Goal: Task Accomplishment & Management: Use online tool/utility

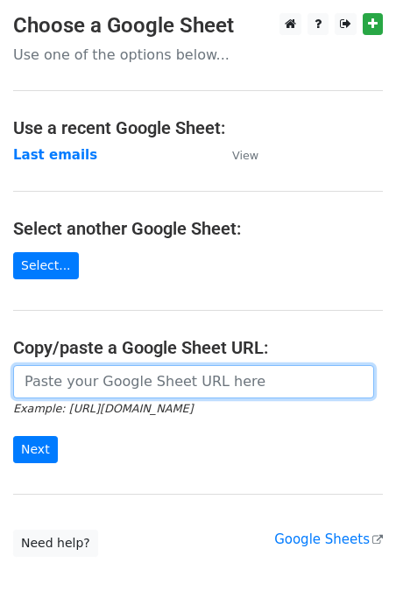
click at [180, 386] on input "url" at bounding box center [193, 381] width 361 height 33
paste input "https://docs.google.com/spreadsheets/d/1xODr6gessAUAuNTssSf5iMizeU8qaA9u5S8iMSJ…"
type input "https://docs.google.com/spreadsheets/d/1xODr6gessAUAuNTssSf5iMizeU8qaA9u5S8iMSJ…"
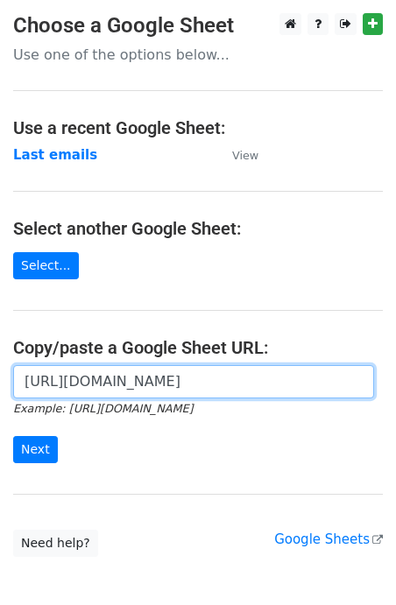
click at [117, 388] on input "https://docs.google.com/spreadsheets/d/1xODr6gessAUAuNTssSf5iMizeU8qaA9u5S8iMSJ…" at bounding box center [193, 381] width 361 height 33
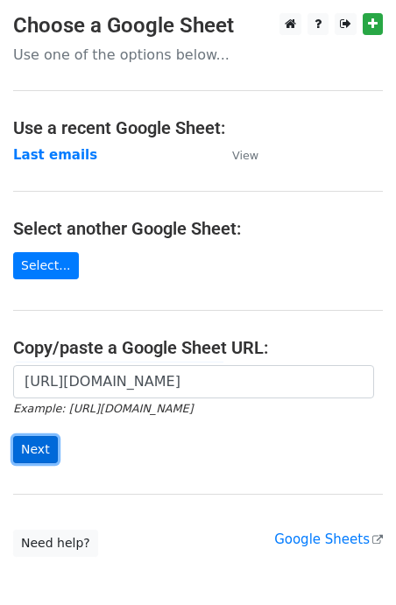
click at [42, 456] on input "Next" at bounding box center [35, 449] width 45 height 27
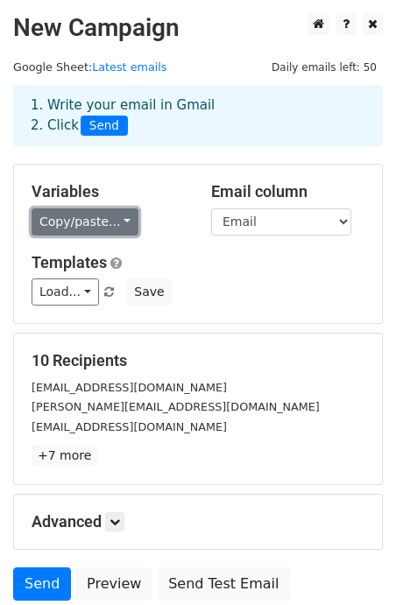
click at [124, 216] on link "Copy/paste..." at bounding box center [85, 221] width 107 height 27
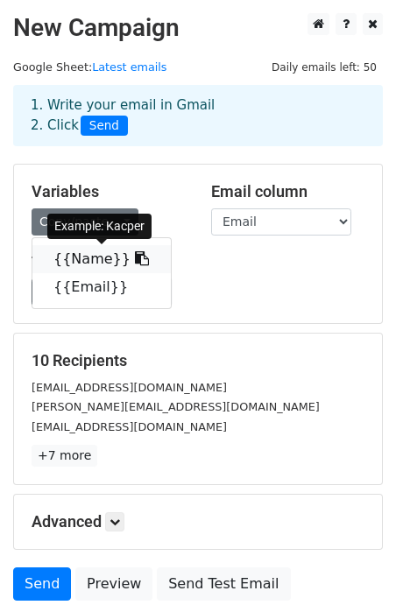
click at [92, 262] on link "{{Name}}" at bounding box center [101, 259] width 138 height 28
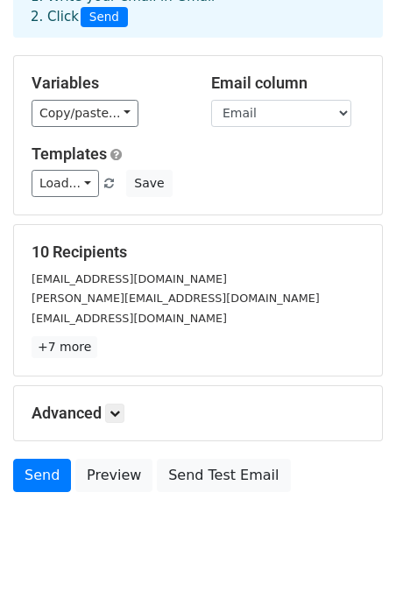
scroll to position [145, 0]
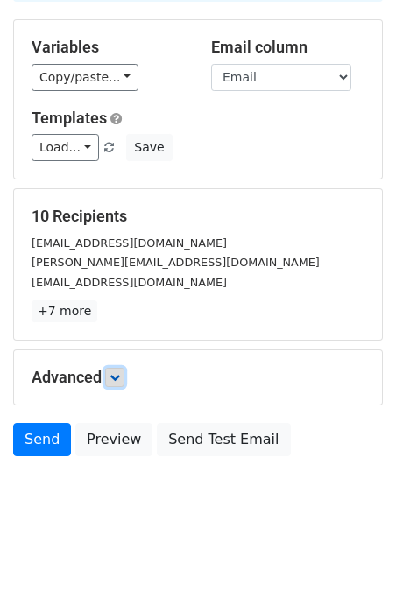
click at [124, 383] on link at bounding box center [114, 377] width 19 height 19
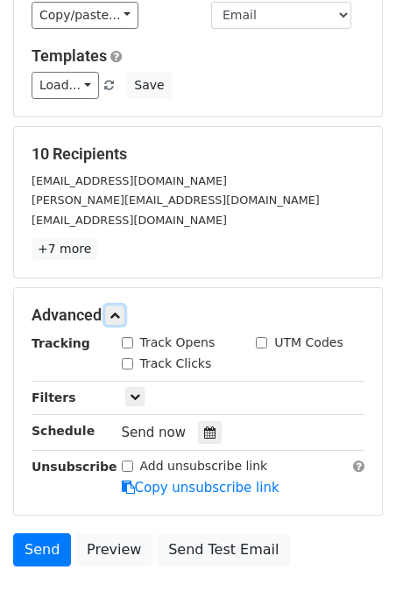
scroll to position [208, 0]
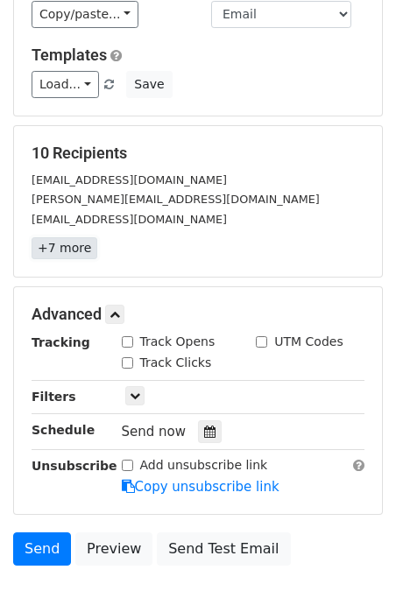
click at [53, 240] on link "+7 more" at bounding box center [65, 248] width 66 height 22
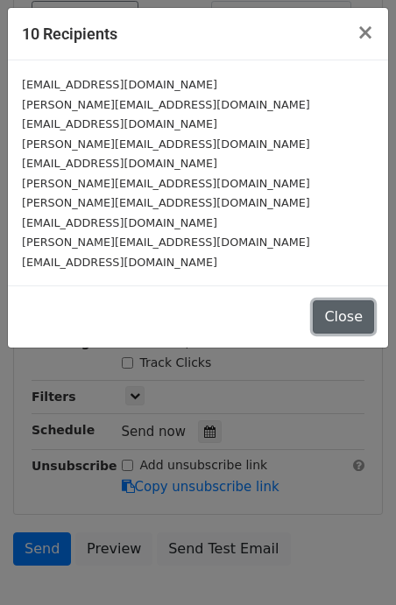
click at [334, 319] on button "Close" at bounding box center [343, 316] width 61 height 33
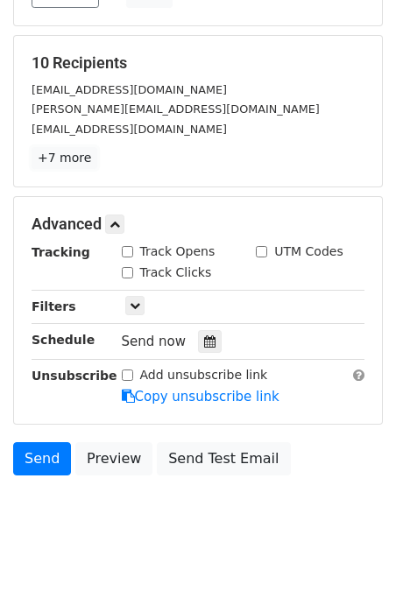
scroll to position [301, 0]
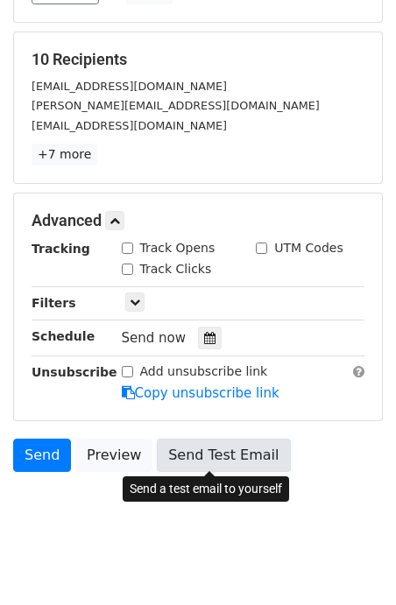
click at [181, 464] on link "Send Test Email" at bounding box center [223, 455] width 133 height 33
click at [202, 463] on link "Send Test Email" at bounding box center [223, 455] width 133 height 33
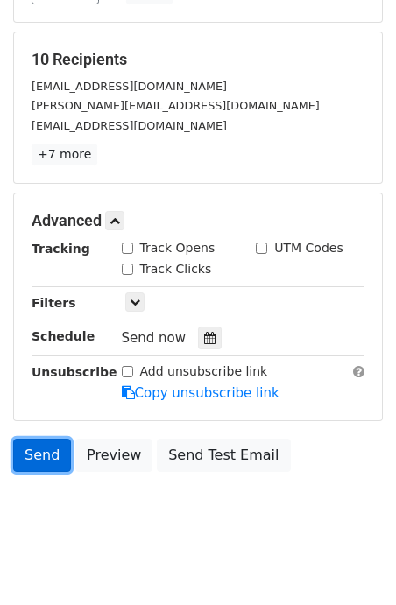
click at [46, 460] on link "Send" at bounding box center [42, 455] width 58 height 33
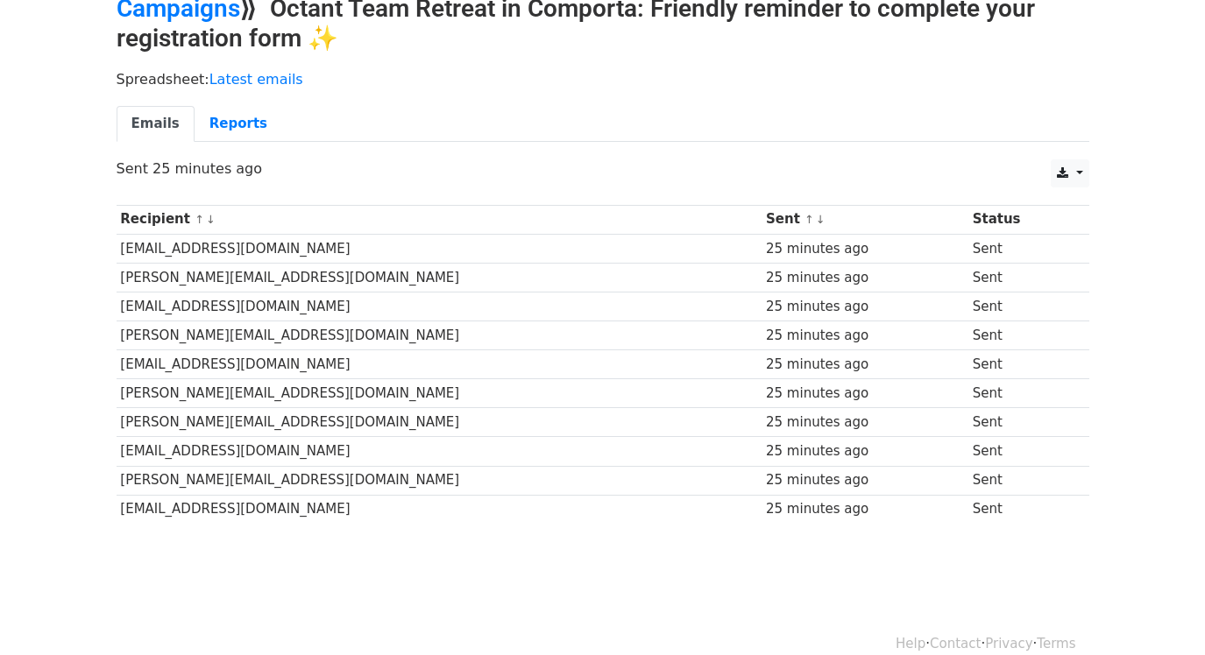
scroll to position [96, 0]
